Goal: Information Seeking & Learning: Learn about a topic

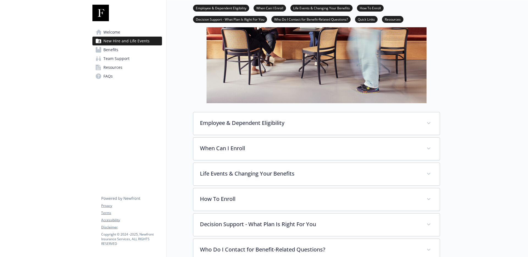
scroll to position [101, 0]
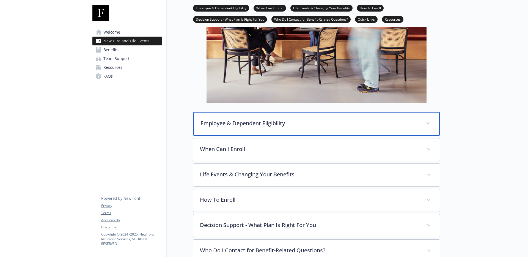
click at [259, 124] on p "Employee & Dependent Eligibility" at bounding box center [310, 123] width 219 height 8
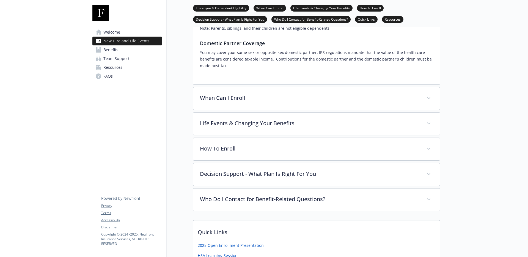
scroll to position [284, 0]
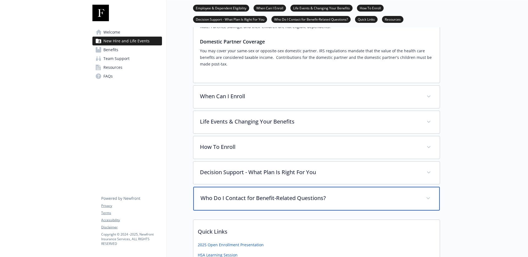
click at [259, 194] on p "Who Do I Contact for Benefit-Related Questions?" at bounding box center [310, 198] width 219 height 8
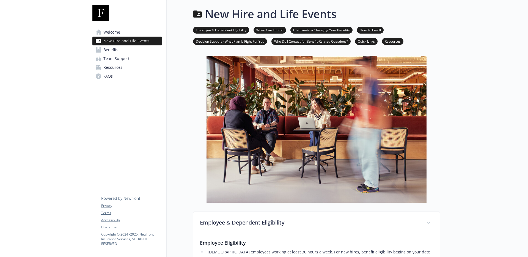
scroll to position [0, 0]
